Goal: Navigation & Orientation: Find specific page/section

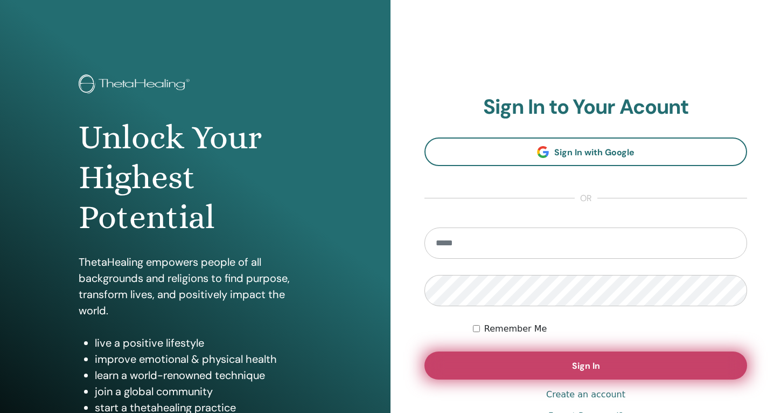
type input "**********"
click at [490, 367] on button "Sign In" at bounding box center [586, 365] width 323 height 28
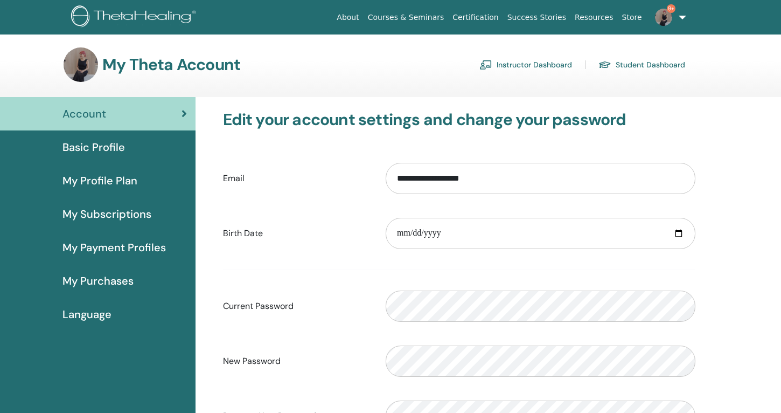
click at [531, 66] on link "Instructor Dashboard" at bounding box center [526, 64] width 93 height 17
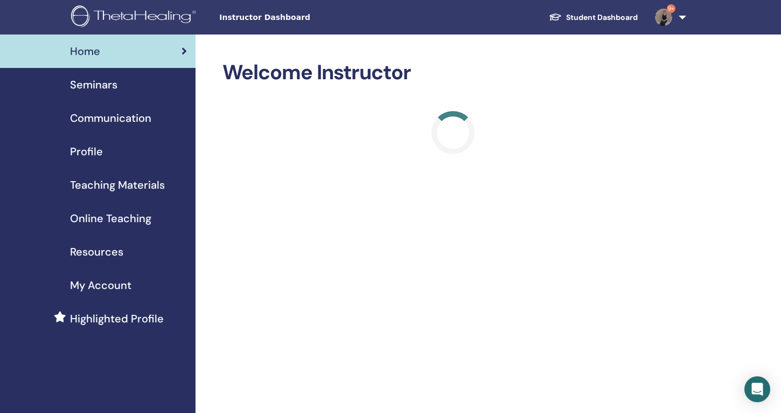
click at [125, 182] on span "Teaching Materials" at bounding box center [117, 185] width 95 height 16
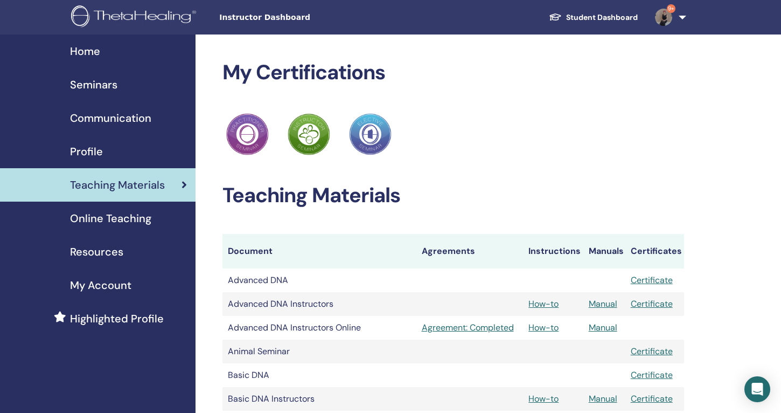
click at [114, 88] on span "Seminars" at bounding box center [93, 85] width 47 height 16
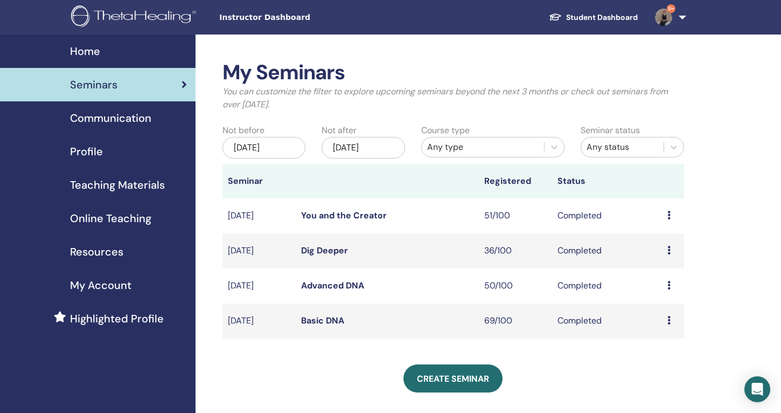
click at [126, 54] on div "Home" at bounding box center [98, 51] width 178 height 16
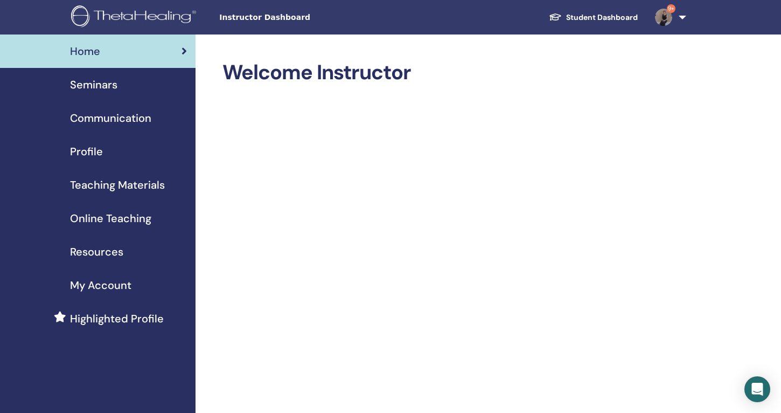
click at [129, 88] on div "Seminars" at bounding box center [98, 85] width 178 height 16
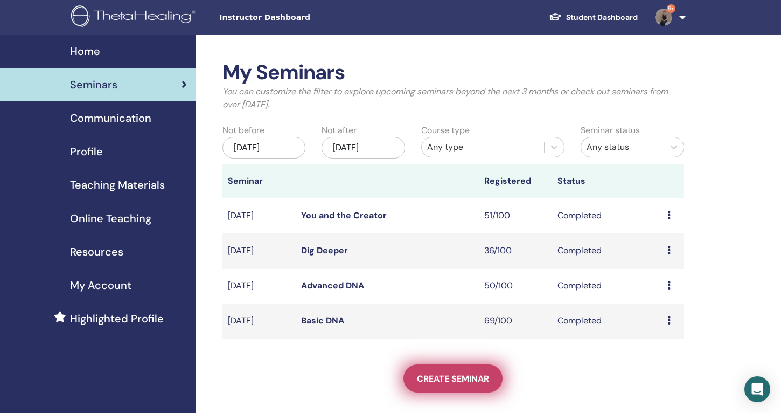
click at [467, 379] on span "Create seminar" at bounding box center [453, 378] width 72 height 11
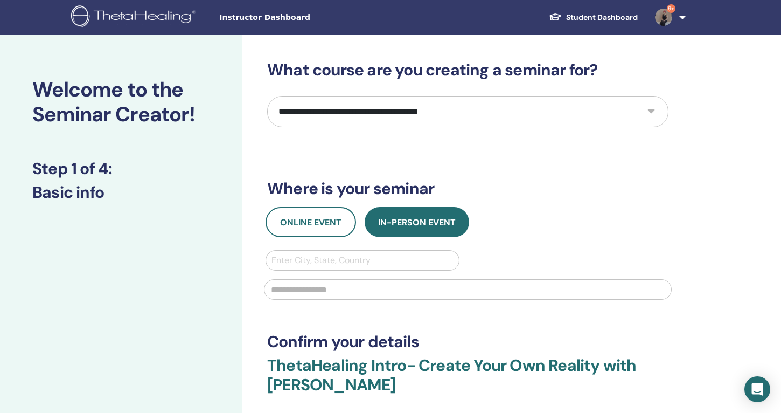
click at [344, 114] on select "**********" at bounding box center [467, 111] width 401 height 31
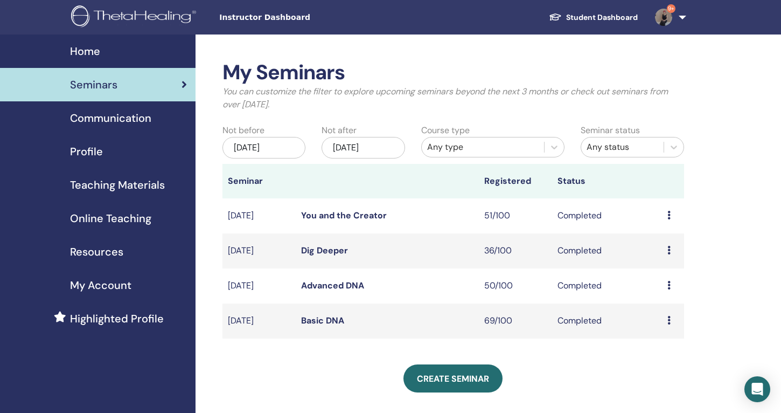
click at [121, 127] on link "Communication" at bounding box center [98, 117] width 196 height 33
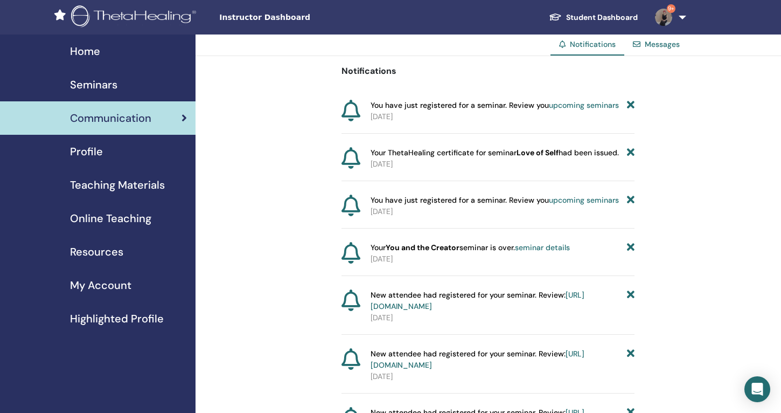
click at [583, 19] on link "Student Dashboard" at bounding box center [593, 18] width 106 height 20
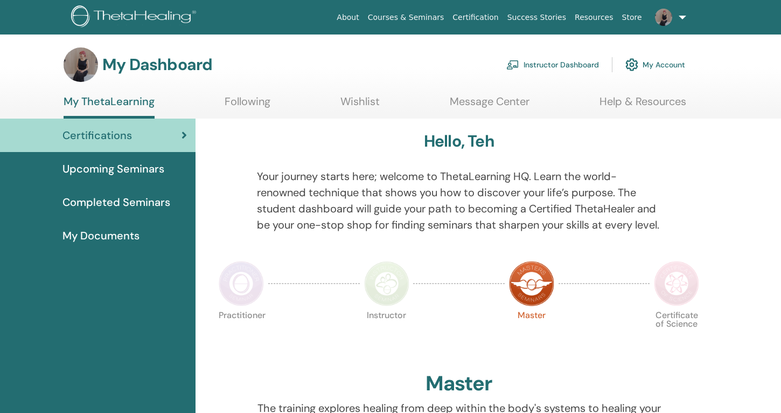
click at [118, 162] on span "Upcoming Seminars" at bounding box center [114, 169] width 102 height 16
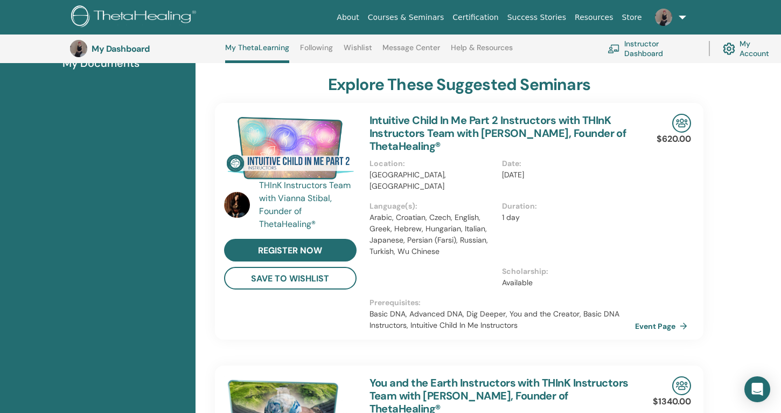
scroll to position [203, 0]
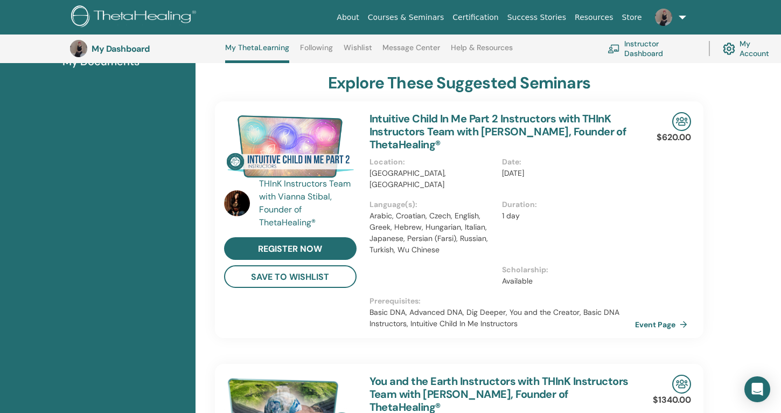
click at [394, 117] on link "Intuitive Child In Me Part 2 Instructors with THInK Instructors Team with [PERS…" at bounding box center [498, 132] width 257 height 40
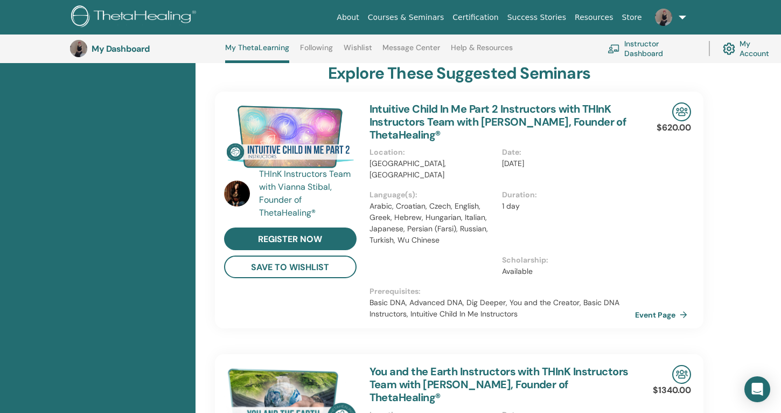
scroll to position [215, 0]
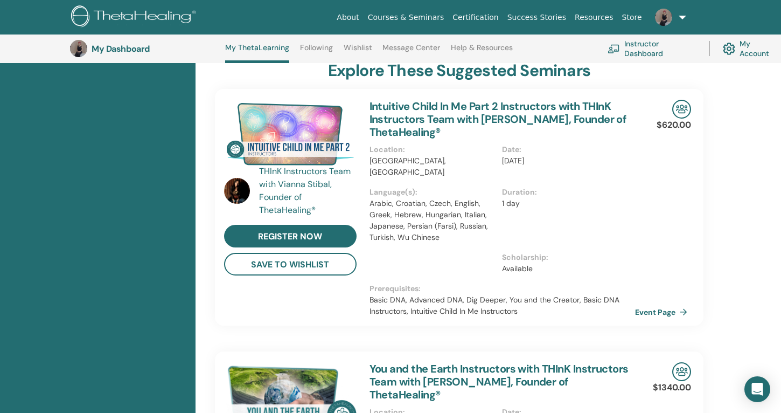
click at [484, 120] on link "Intuitive Child In Me Part 2 Instructors with THInK Instructors Team with [PERS…" at bounding box center [498, 119] width 257 height 40
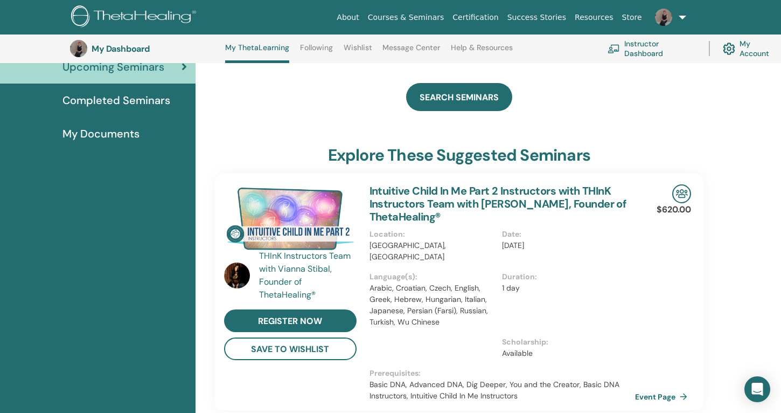
scroll to position [133, 0]
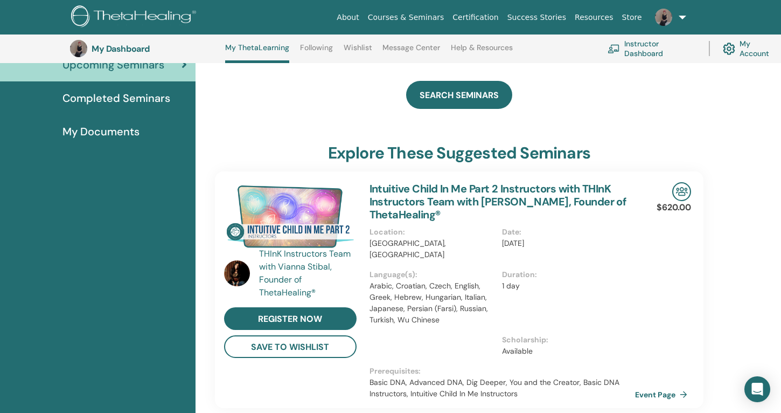
click at [267, 219] on img at bounding box center [290, 216] width 133 height 69
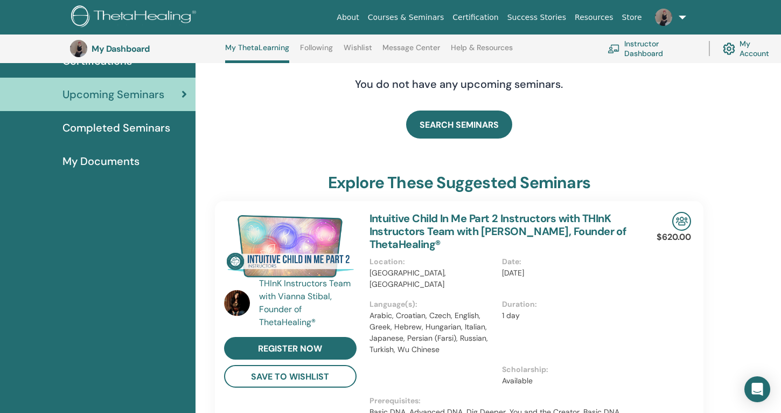
scroll to position [0, 0]
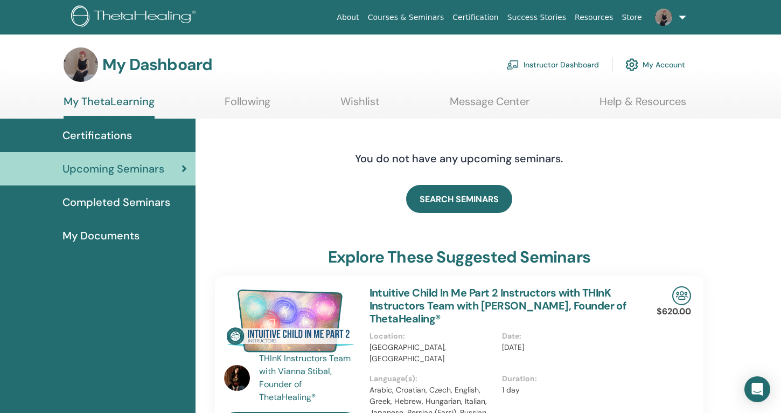
click at [407, 16] on link "Courses & Seminars" at bounding box center [406, 18] width 85 height 20
